Goal: Task Accomplishment & Management: Use online tool/utility

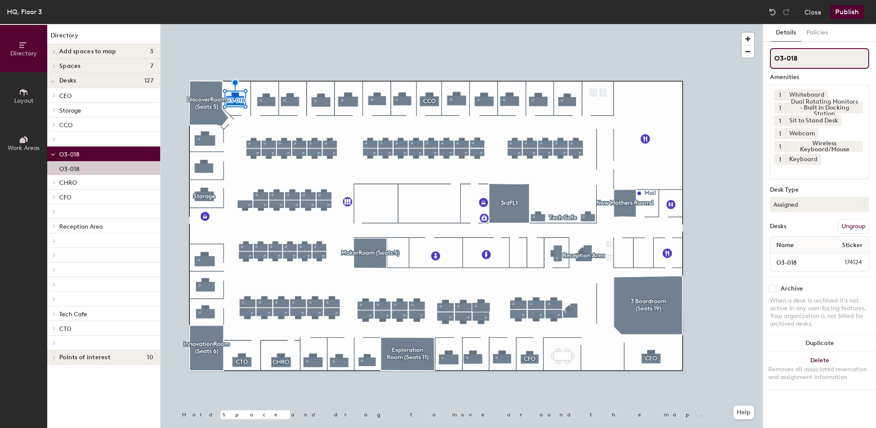
click at [806, 52] on input "O3-018" at bounding box center [819, 58] width 99 height 21
click at [844, 13] on button "Publish" at bounding box center [847, 12] width 34 height 14
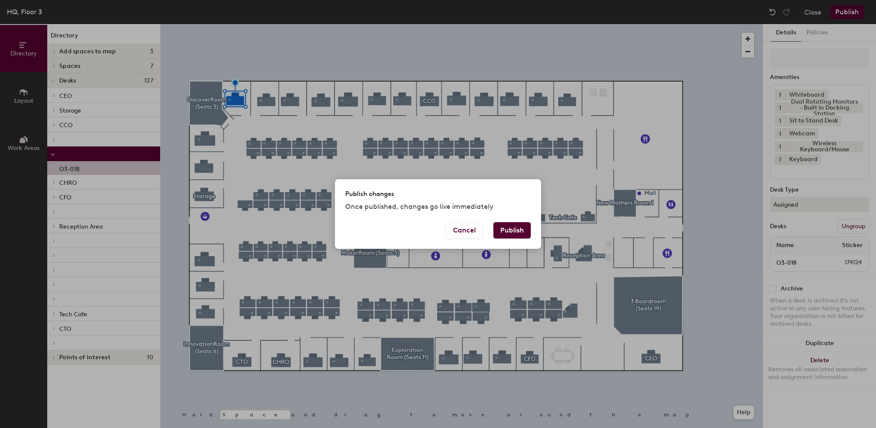
click at [518, 231] on button "Publish" at bounding box center [512, 230] width 37 height 16
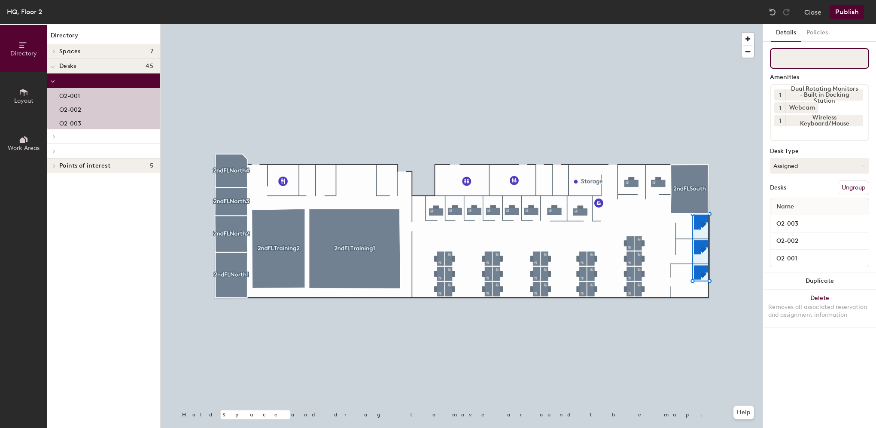
click at [821, 55] on input at bounding box center [819, 58] width 99 height 21
type input "C"
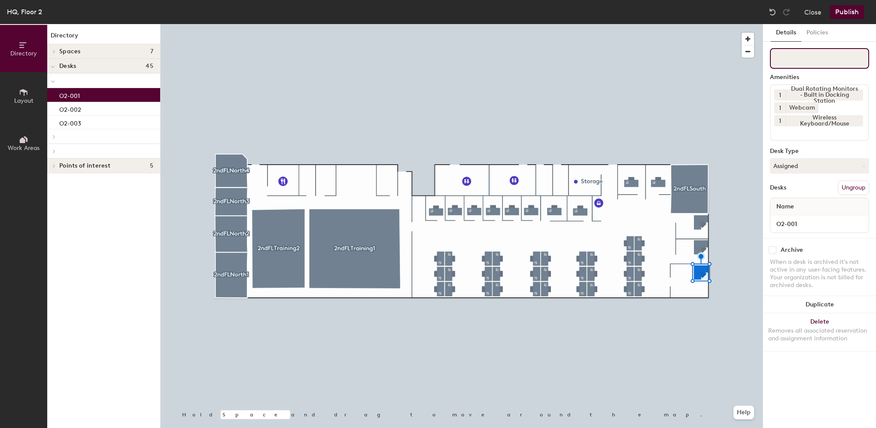
click at [805, 58] on input at bounding box center [819, 58] width 99 height 21
type input "COO"
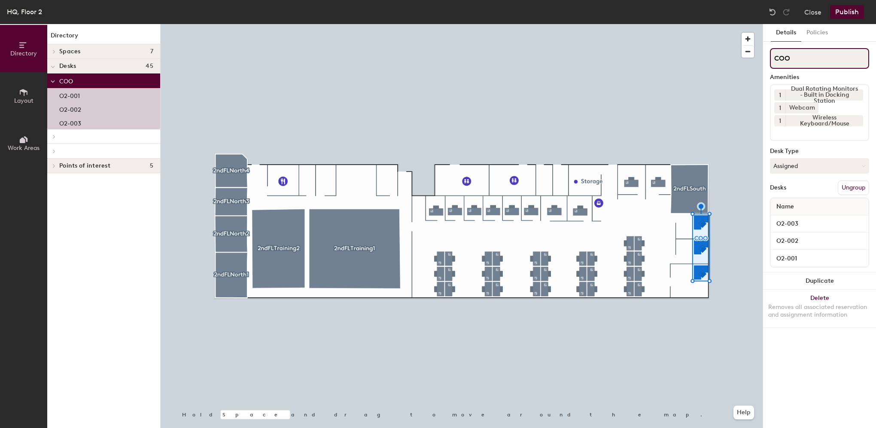
click at [799, 58] on input "COO" at bounding box center [819, 58] width 99 height 21
click at [797, 58] on input "COO" at bounding box center [819, 58] width 99 height 21
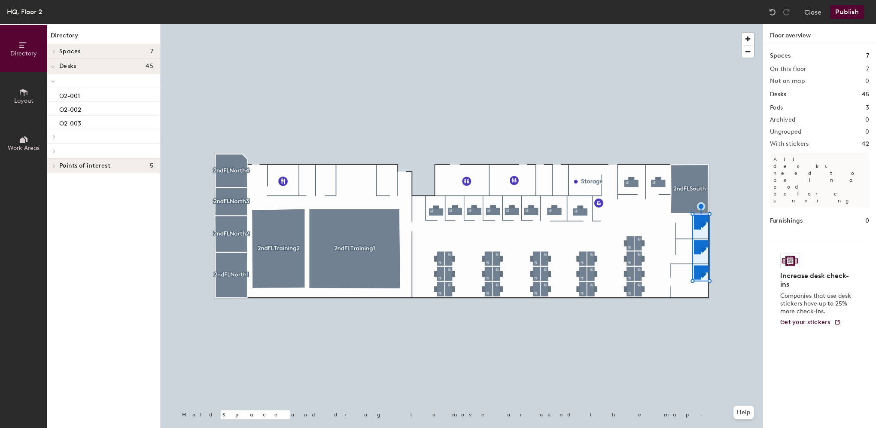
click at [698, 24] on div at bounding box center [462, 24] width 602 height 0
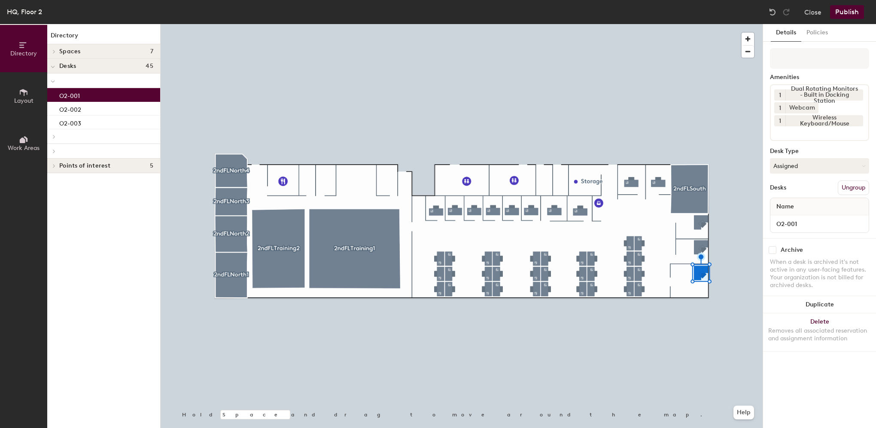
click at [814, 206] on div "Name" at bounding box center [820, 206] width 98 height 17
click at [648, 24] on div at bounding box center [462, 24] width 602 height 0
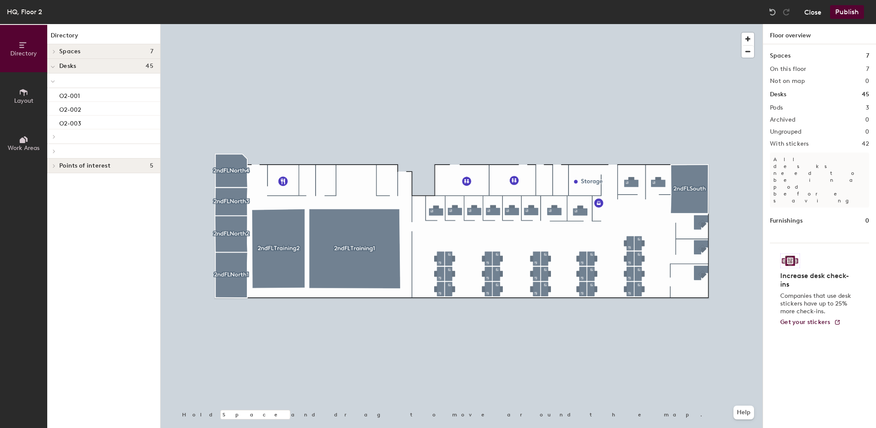
click at [811, 11] on button "Close" at bounding box center [813, 12] width 17 height 14
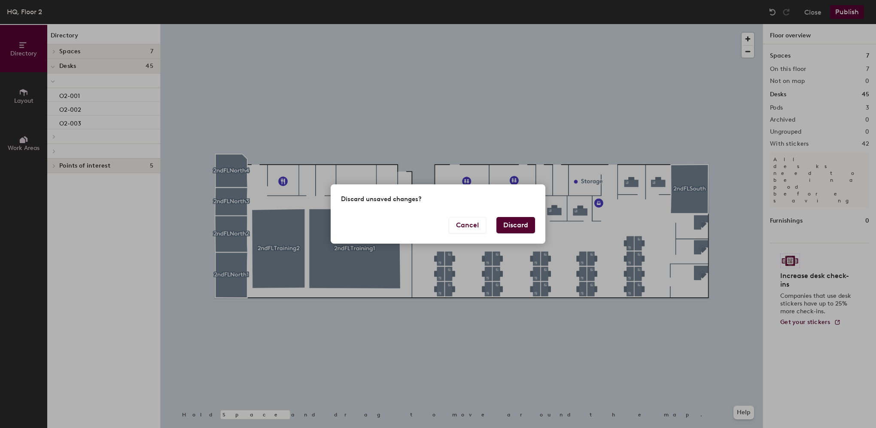
click at [515, 225] on button "Discard" at bounding box center [516, 225] width 39 height 16
